Goal: Find specific page/section: Find specific page/section

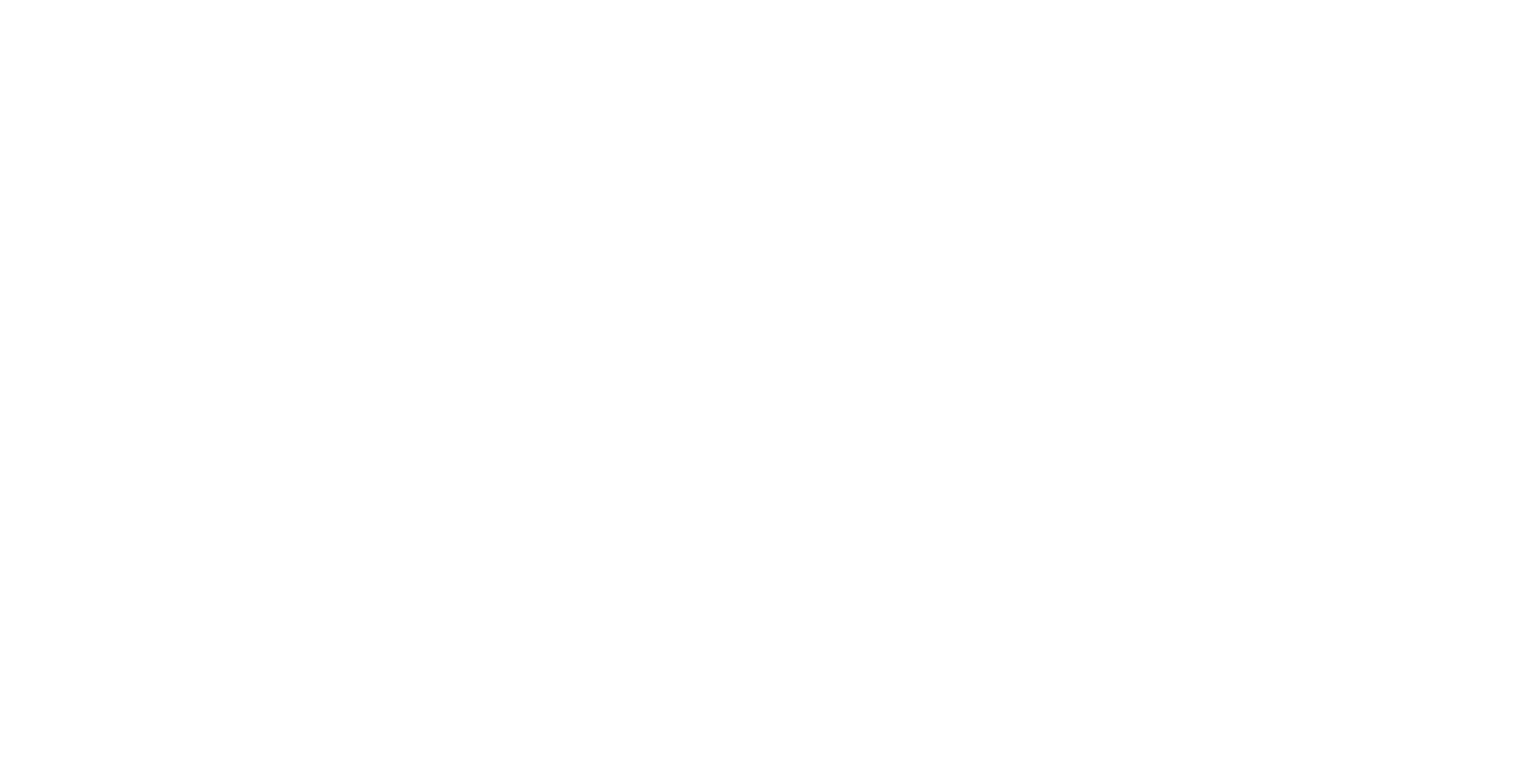
click at [430, 110] on section at bounding box center [762, 392] width 1524 height 784
click at [715, 188] on section at bounding box center [762, 392] width 1524 height 784
drag, startPoint x: 1489, startPoint y: 32, endPoint x: 1291, endPoint y: 154, distance: 232.6
click at [1488, 0] on div at bounding box center [762, 0] width 1524 height 0
click at [854, 307] on section at bounding box center [762, 392] width 1524 height 784
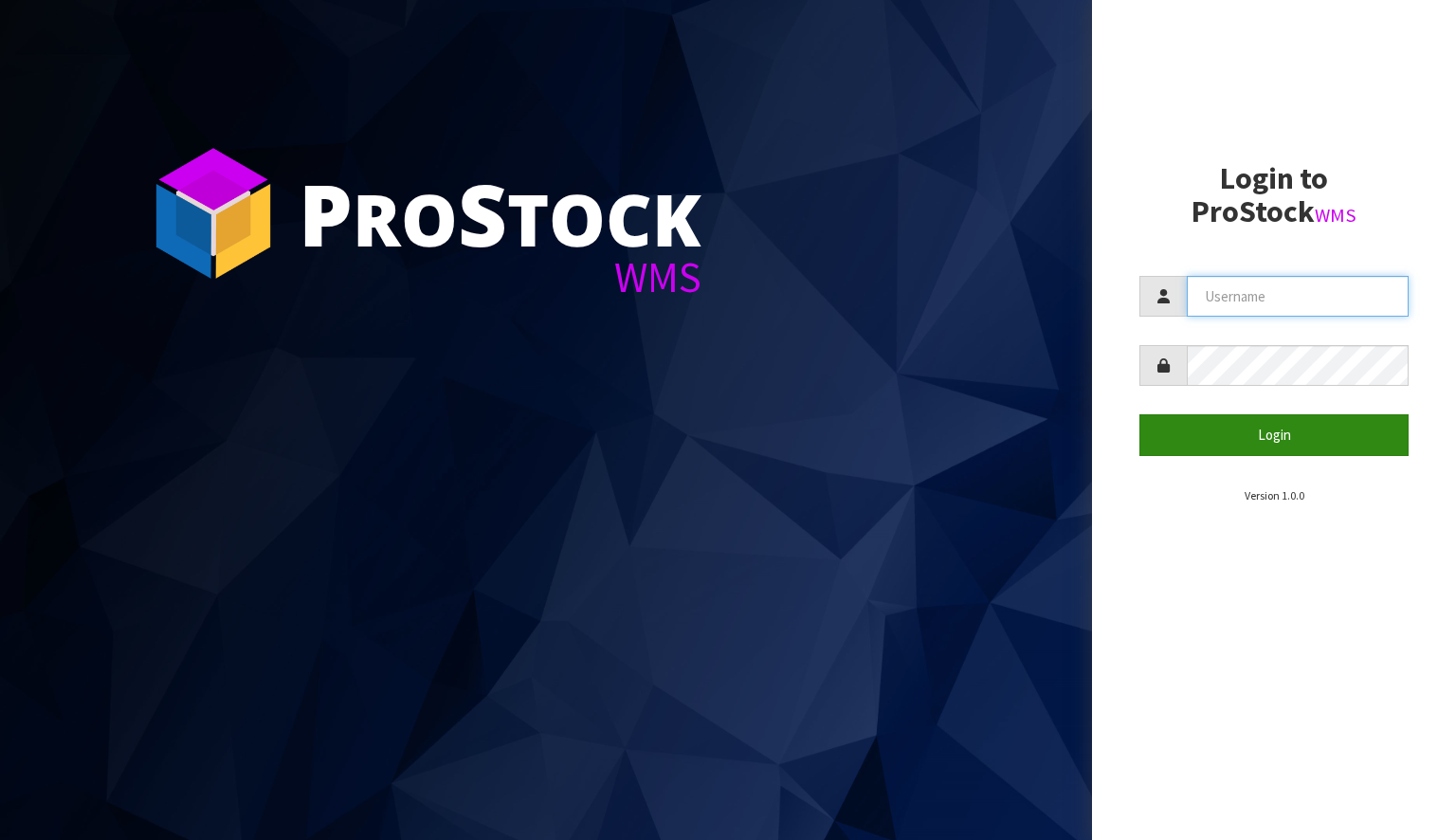
type input "[EMAIL_ADDRESS][DOMAIN_NAME]"
click at [1272, 447] on button "Login" at bounding box center [1273, 435] width 269 height 41
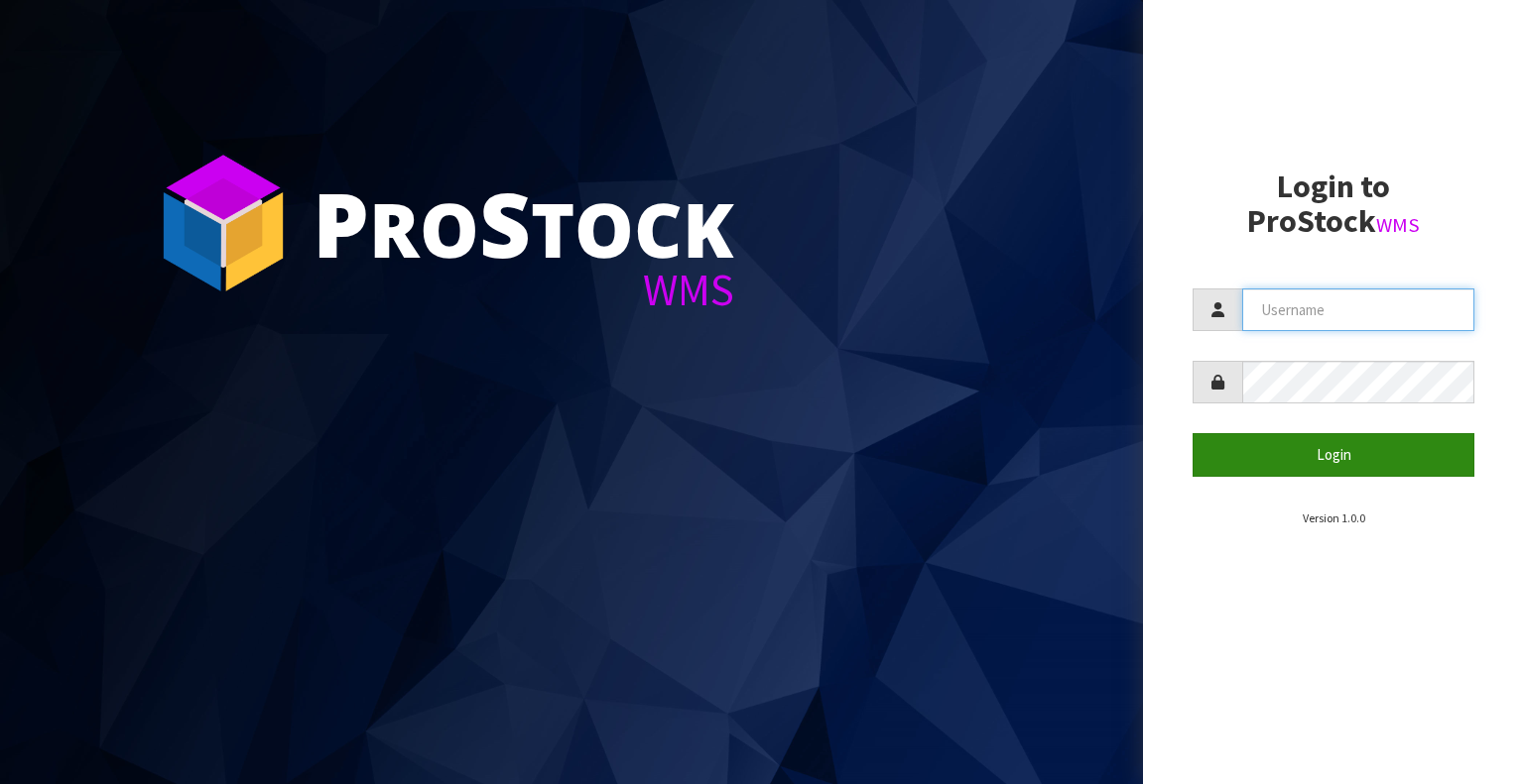
type input "[EMAIL_ADDRESS][DOMAIN_NAME]"
click at [1295, 453] on button "Login" at bounding box center [1333, 455] width 282 height 43
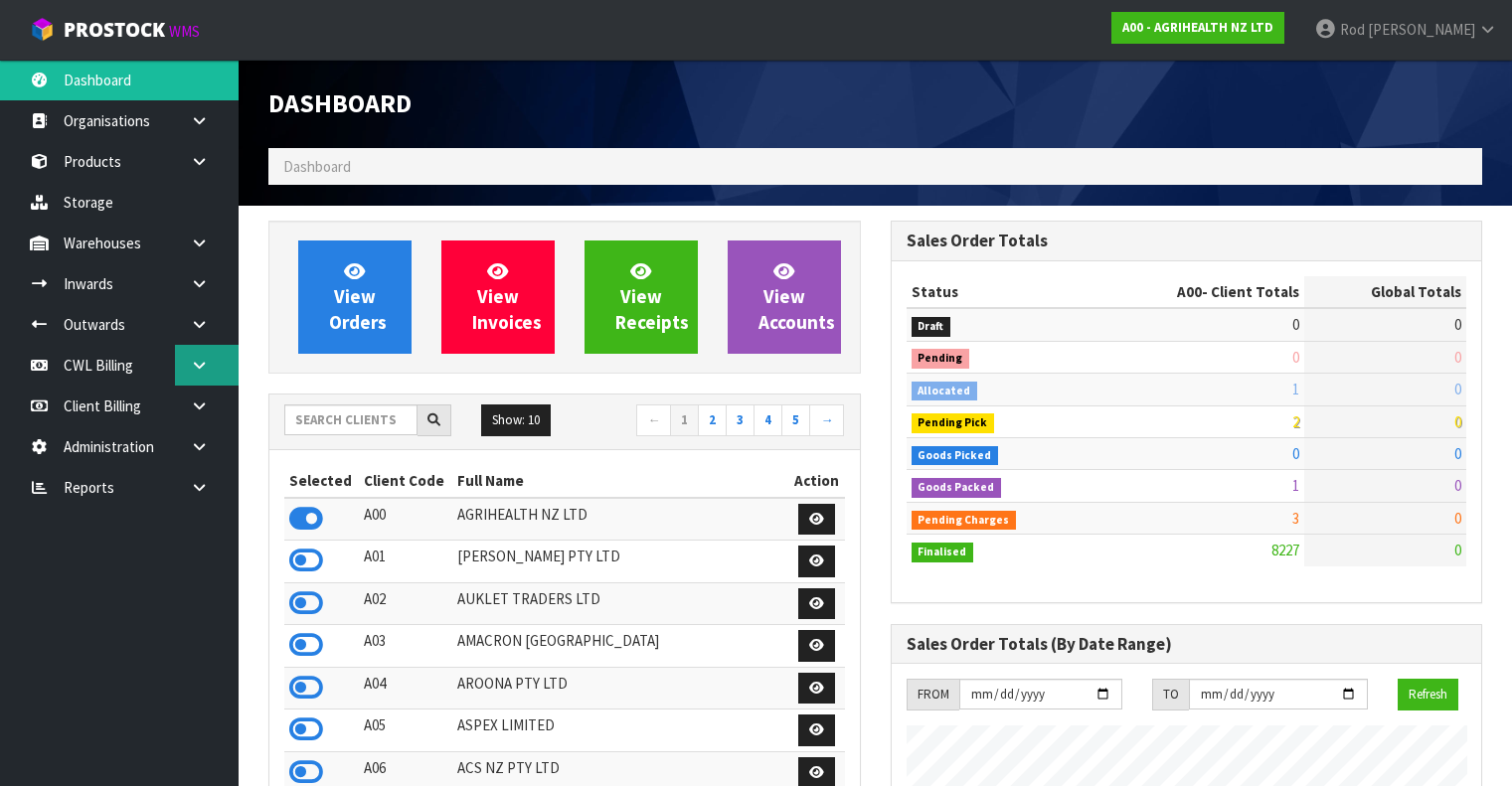
scroll to position [1506, 621]
click at [202, 482] on icon at bounding box center [198, 487] width 19 height 15
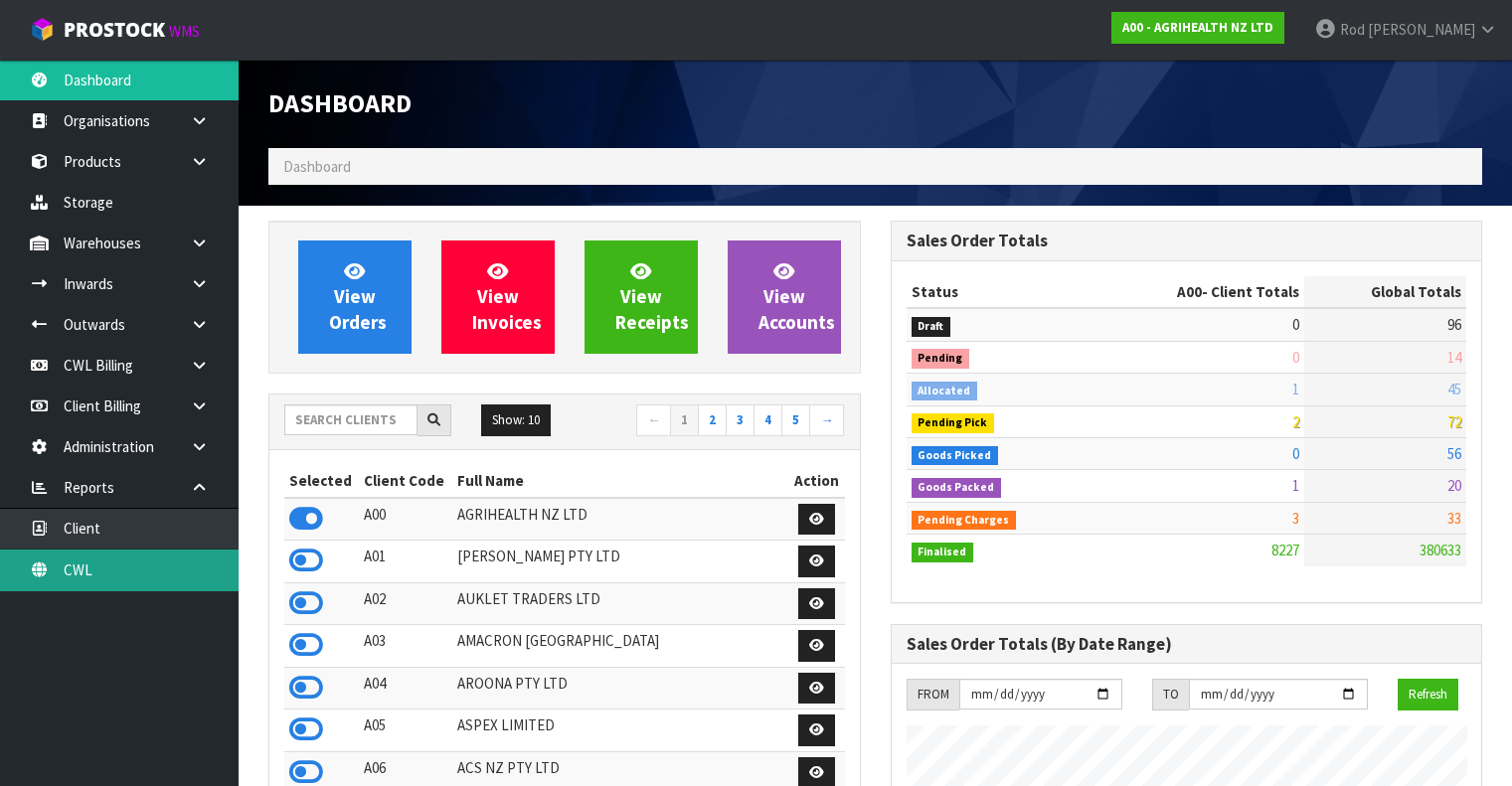
click at [72, 574] on link "CWL" at bounding box center [119, 570] width 238 height 41
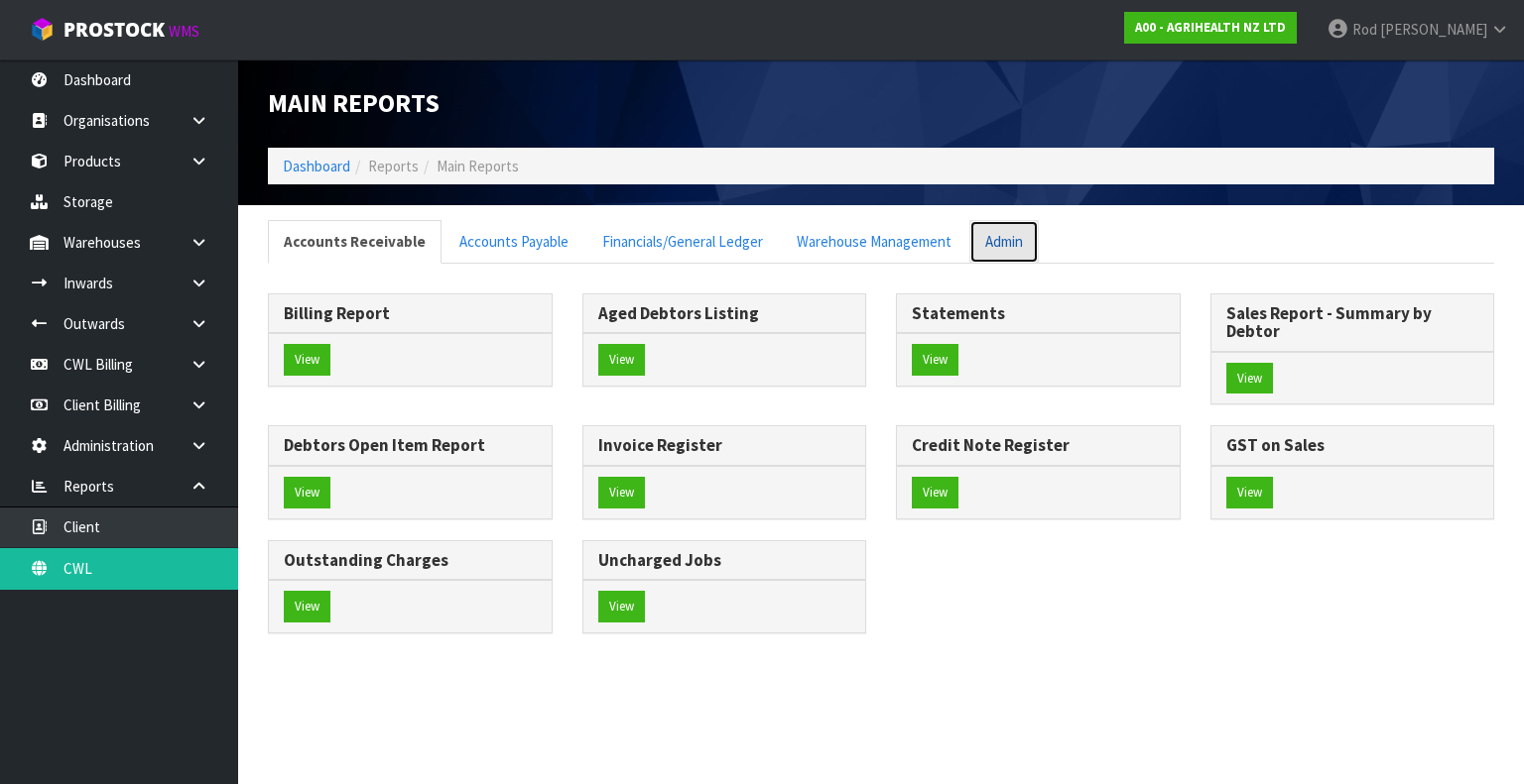
click at [1002, 230] on link "Admin" at bounding box center [1004, 241] width 70 height 43
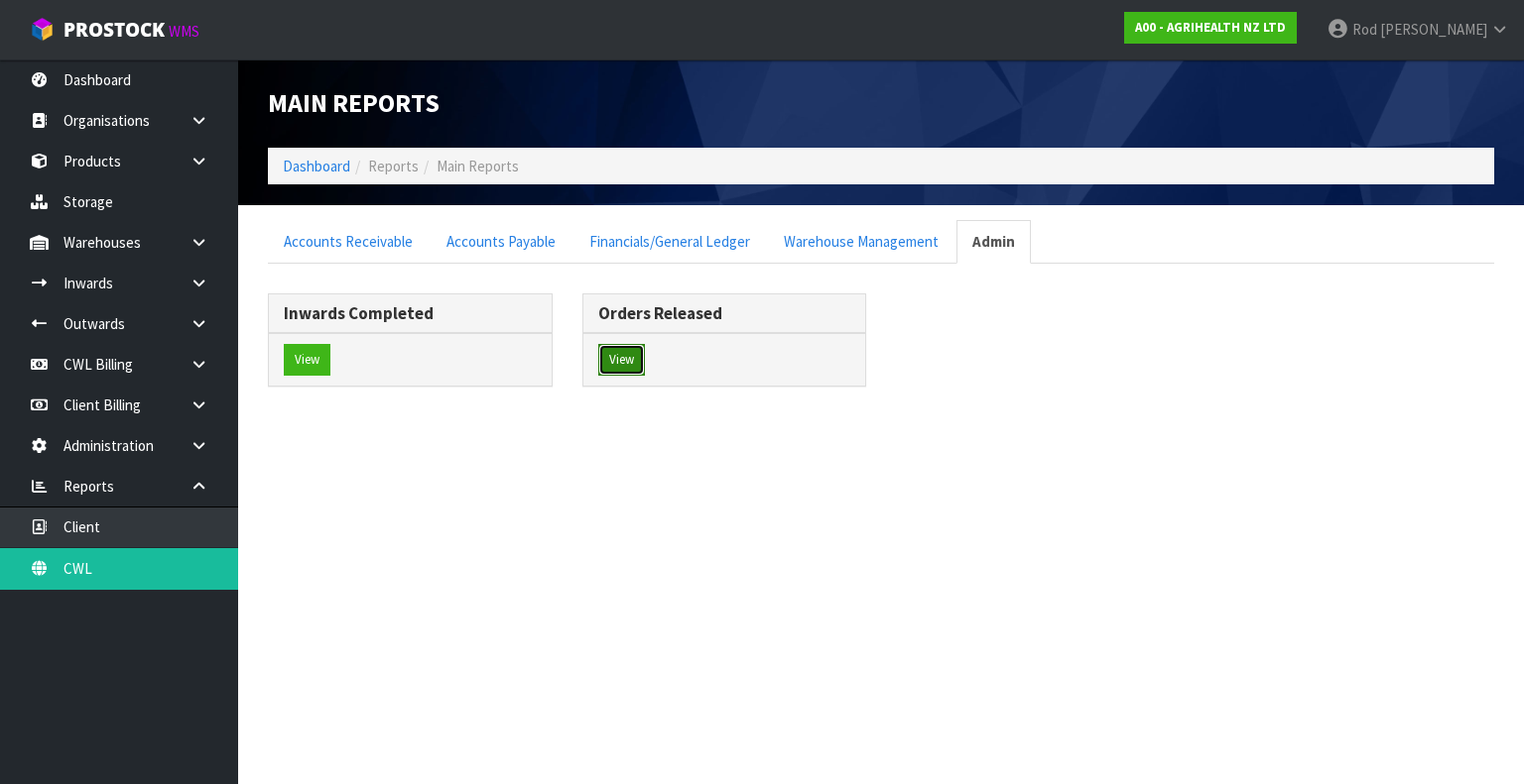
click at [607, 355] on button "View" at bounding box center [621, 360] width 47 height 32
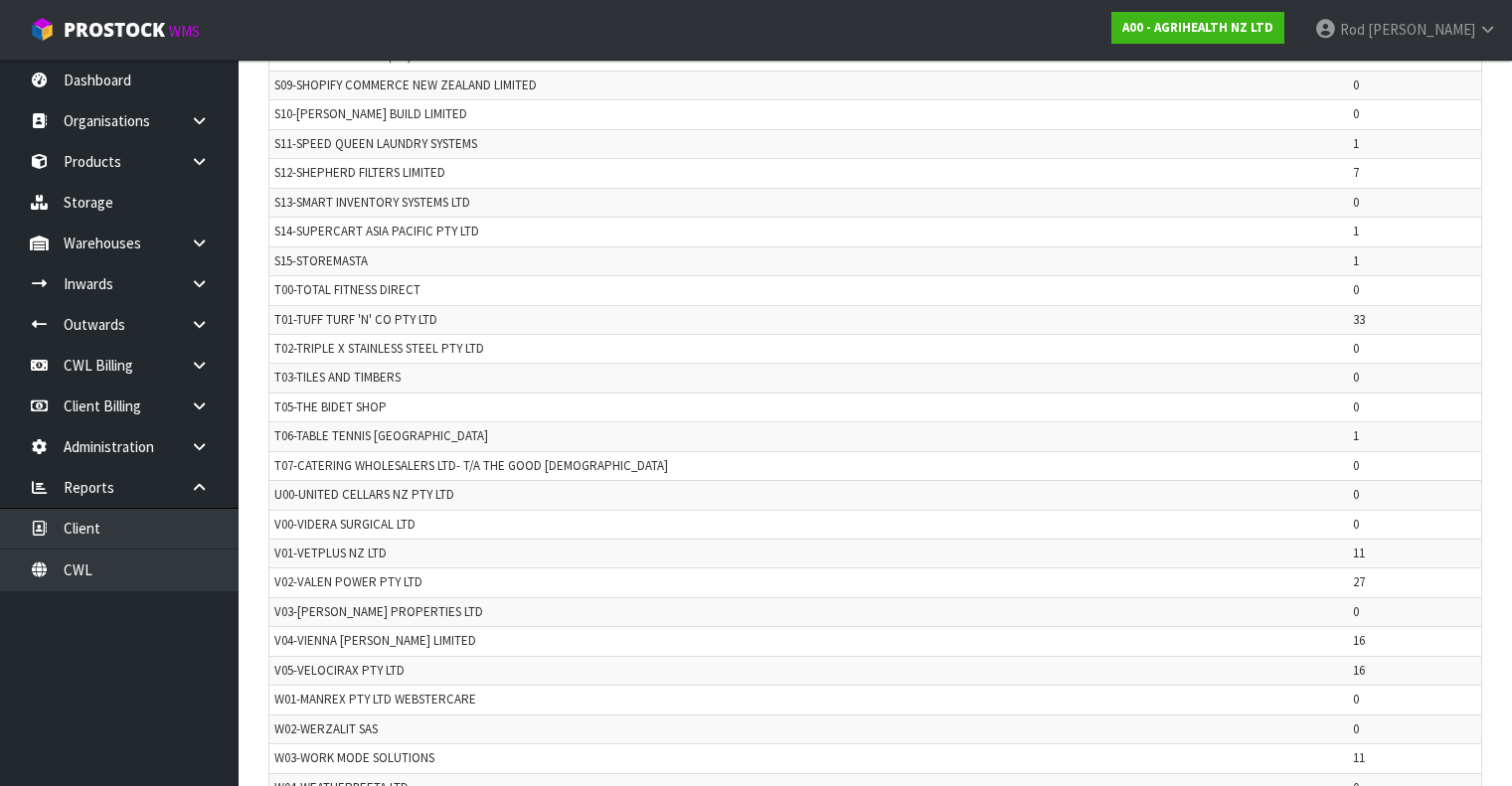
scroll to position [4133, 0]
